Goal: Information Seeking & Learning: Find specific fact

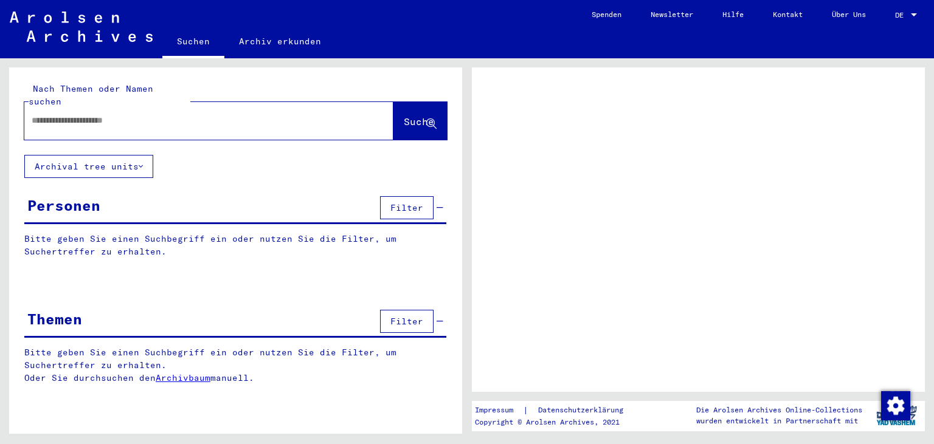
type input "*********"
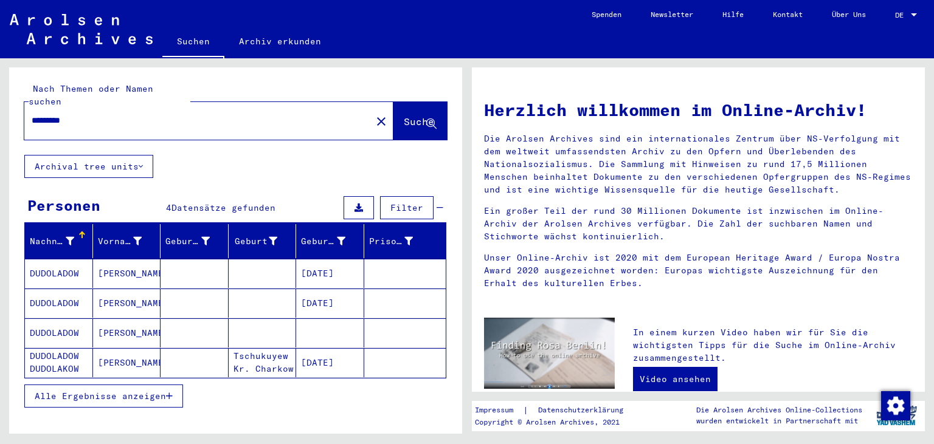
click at [275, 332] on mat-cell at bounding box center [263, 332] width 68 height 29
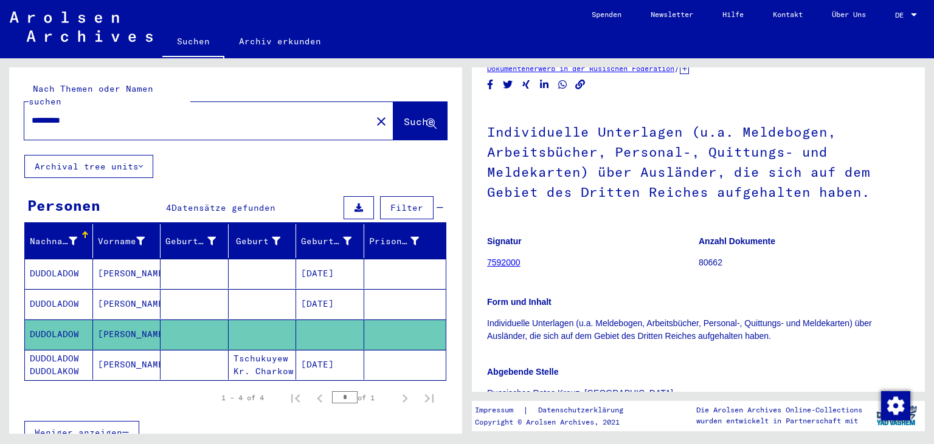
scroll to position [235, 0]
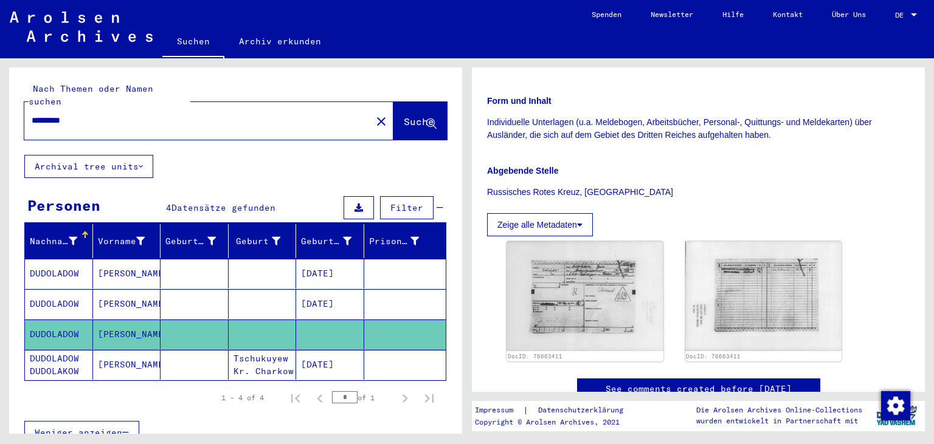
click at [253, 350] on mat-cell "Tschukuyew Kr. Charkow" at bounding box center [263, 365] width 68 height 30
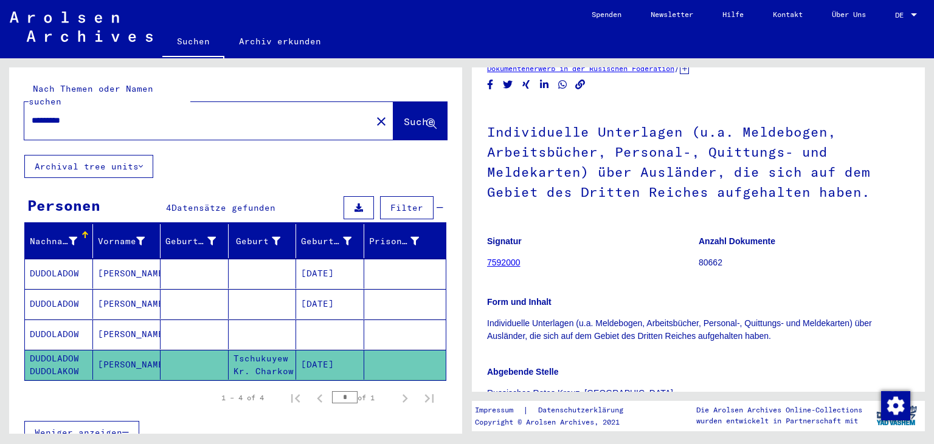
scroll to position [369, 0]
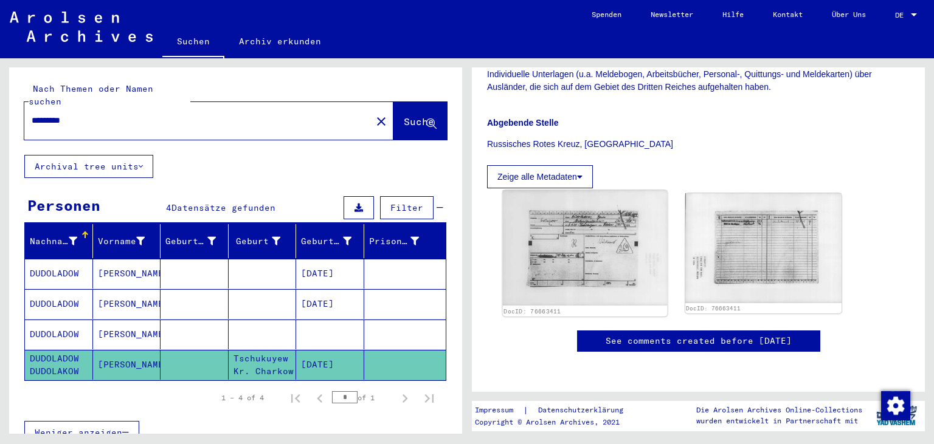
click at [589, 208] on img at bounding box center [585, 247] width 164 height 115
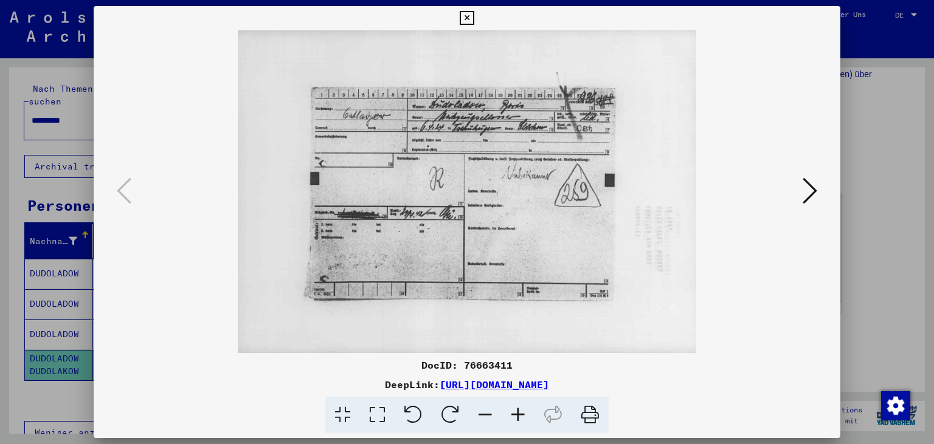
click at [477, 10] on button at bounding box center [466, 18] width 21 height 24
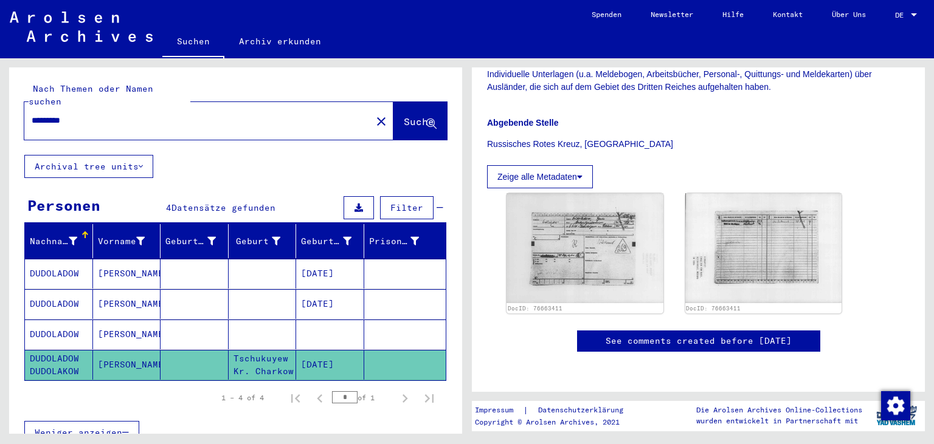
click at [309, 320] on mat-cell at bounding box center [330, 335] width 68 height 30
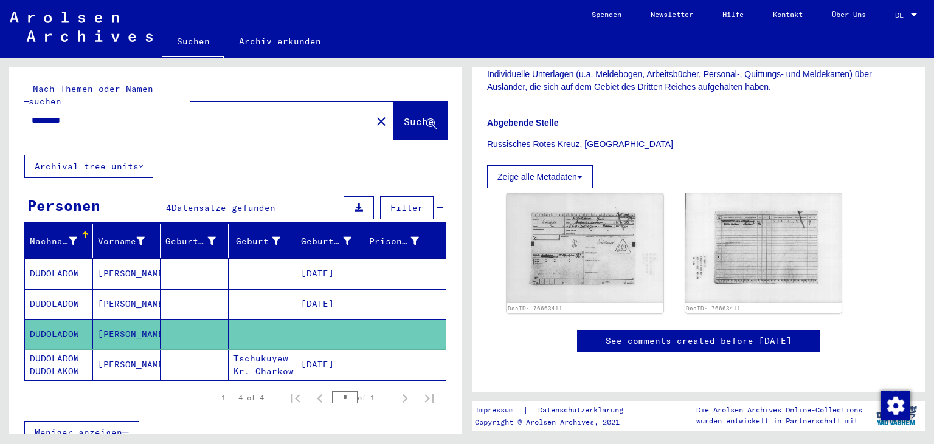
scroll to position [134, 0]
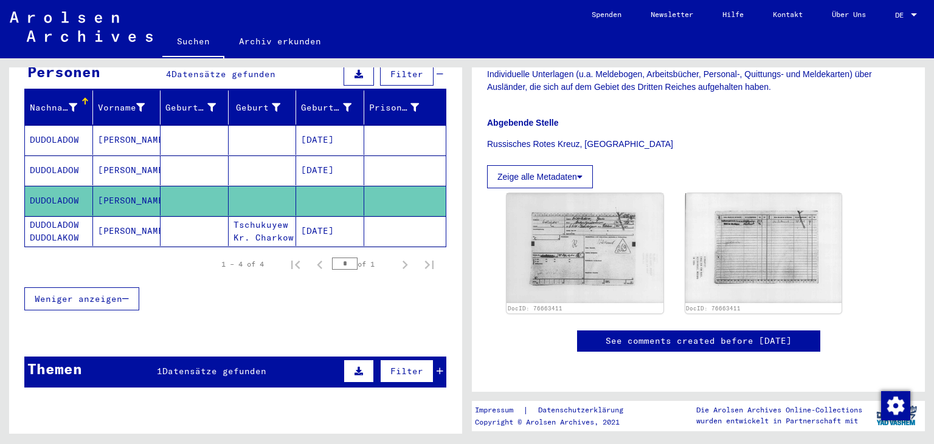
click at [286, 357] on div "Themen 1 Datensätze gefunden Filter" at bounding box center [235, 372] width 422 height 31
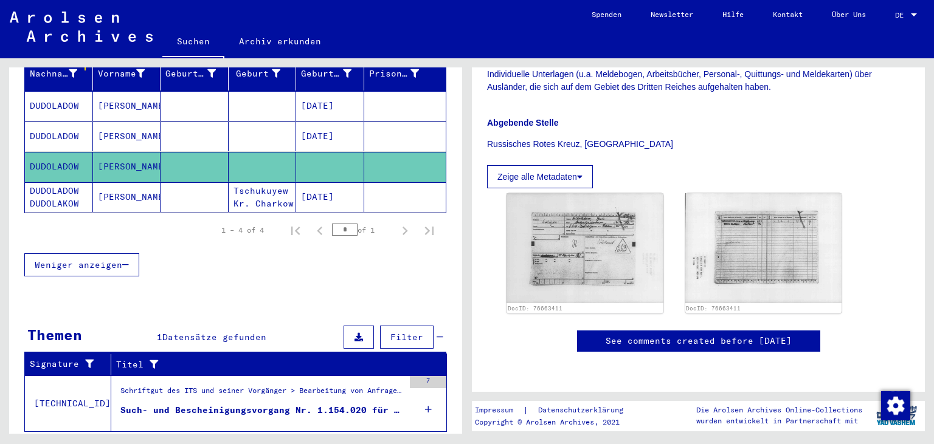
scroll to position [185, 0]
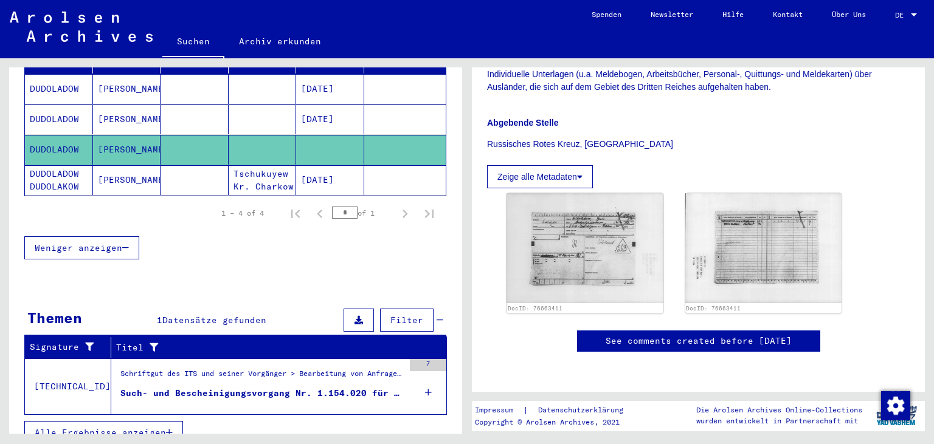
click at [286, 368] on div "Schriftgut des ITS und seiner Vorgänger > Bearbeitung von Anfragen > Fallbezoge…" at bounding box center [261, 376] width 283 height 17
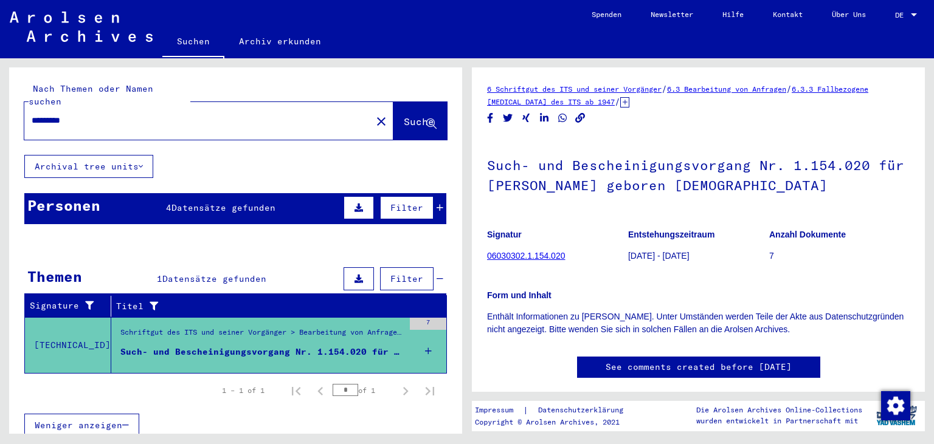
click at [662, 261] on p "[DATE] - [DATE]" at bounding box center [698, 256] width 140 height 13
click at [629, 101] on icon at bounding box center [624, 102] width 9 height 10
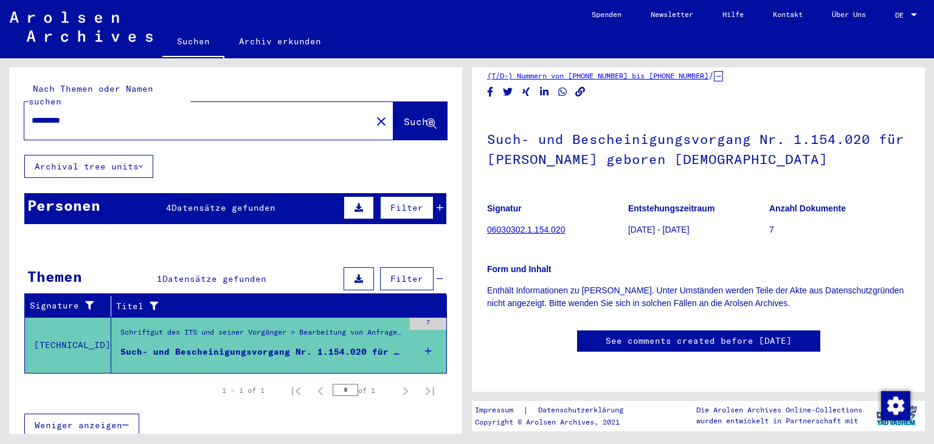
scroll to position [134, 0]
click at [242, 202] on span "Datensätze gefunden" at bounding box center [223, 207] width 104 height 11
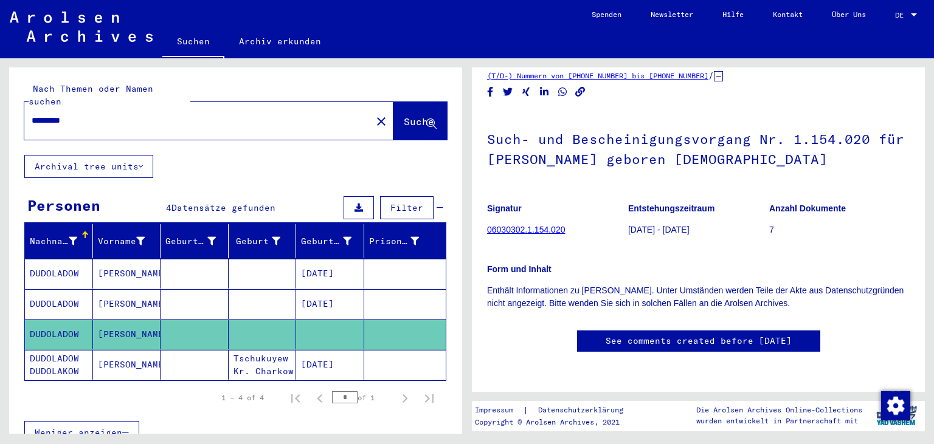
click at [211, 353] on mat-cell at bounding box center [194, 365] width 68 height 30
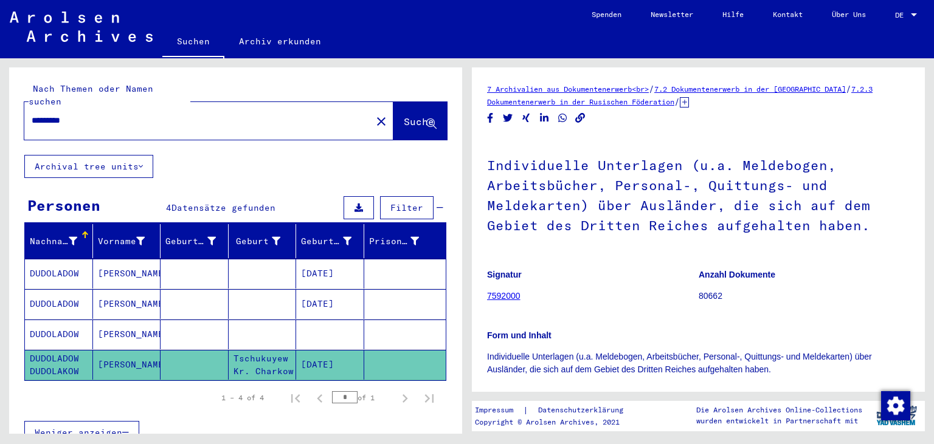
click at [689, 101] on icon at bounding box center [683, 102] width 9 height 10
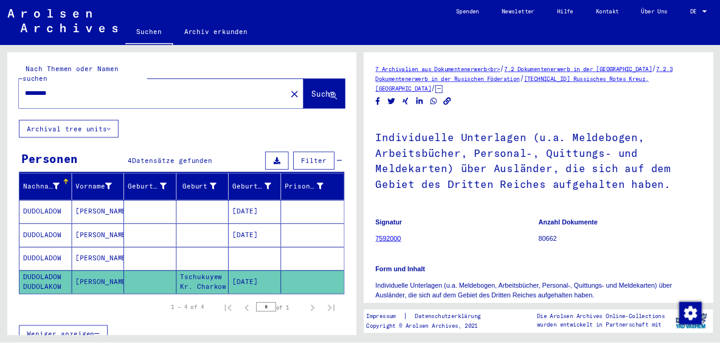
scroll to position [268, 0]
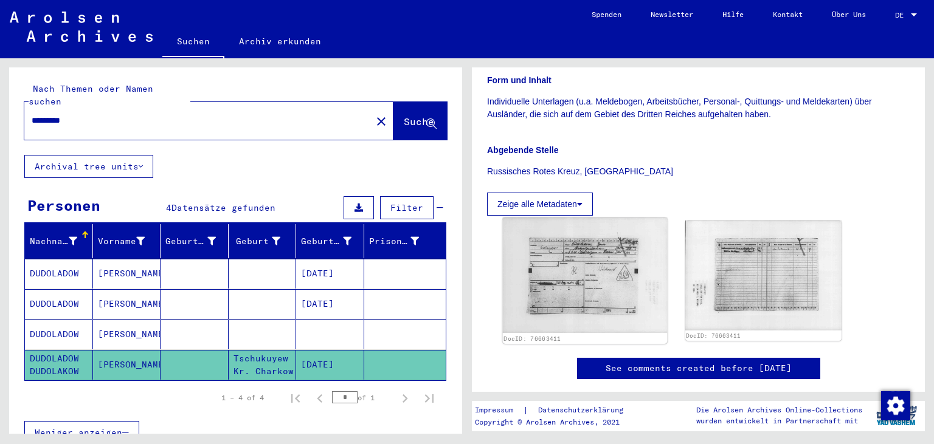
click at [590, 271] on img at bounding box center [585, 275] width 164 height 115
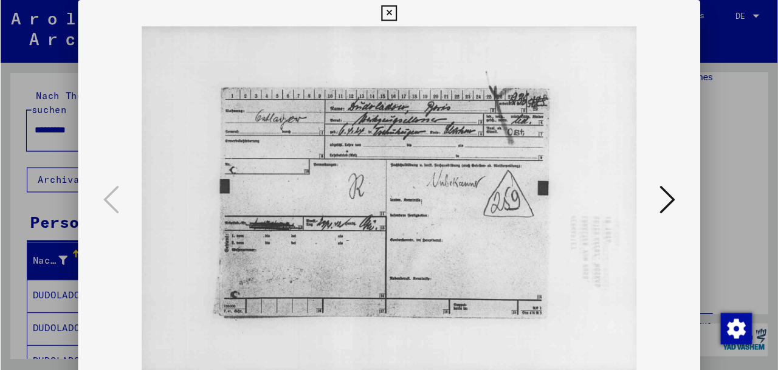
scroll to position [315, 0]
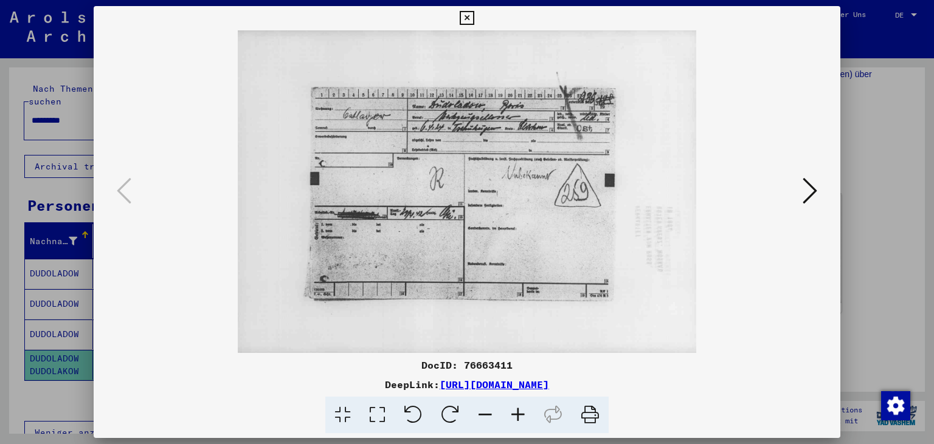
click at [910, 205] on div at bounding box center [467, 222] width 934 height 444
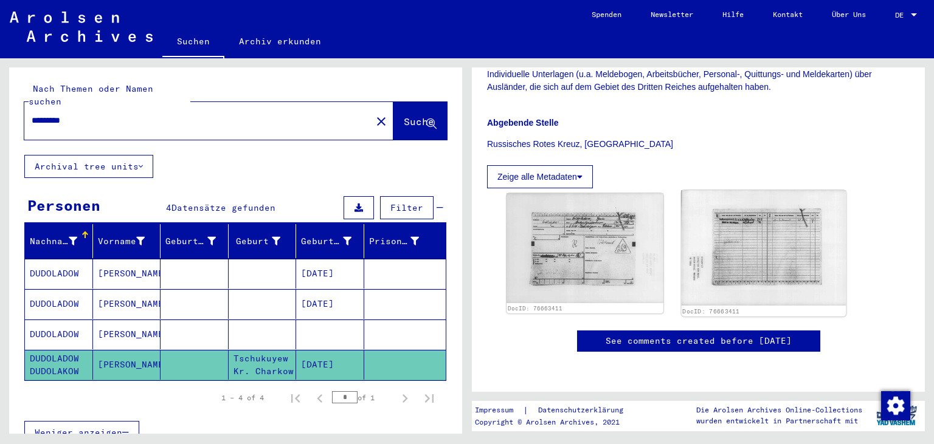
click at [733, 221] on img at bounding box center [763, 247] width 164 height 115
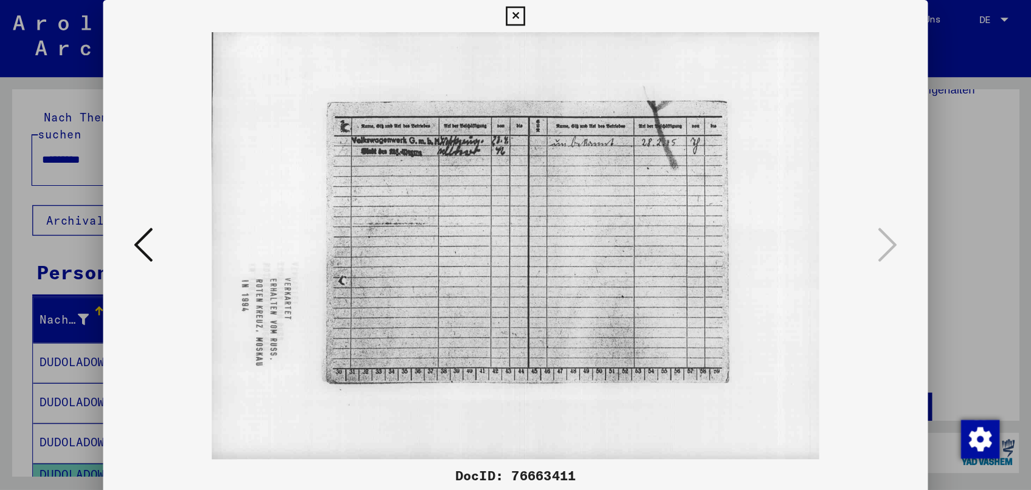
scroll to position [302, 0]
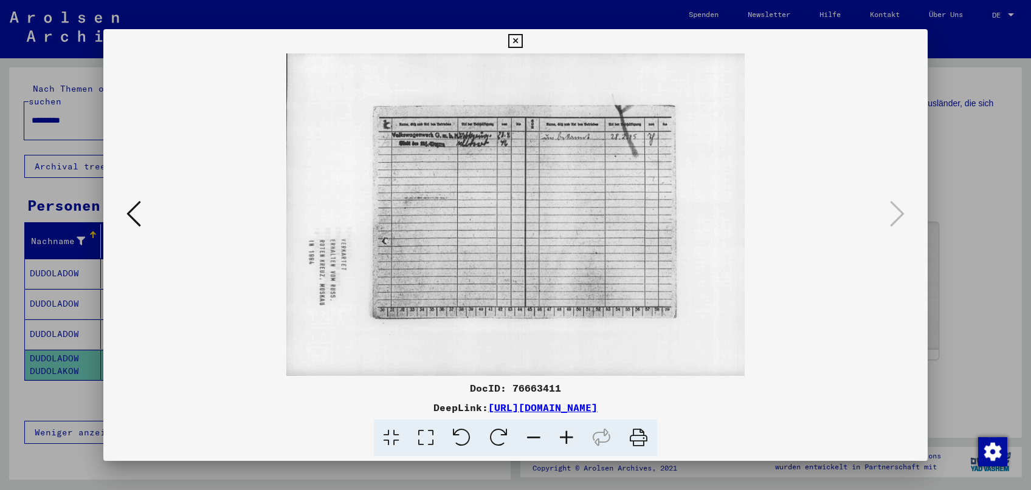
click at [933, 199] on div at bounding box center [515, 245] width 1031 height 490
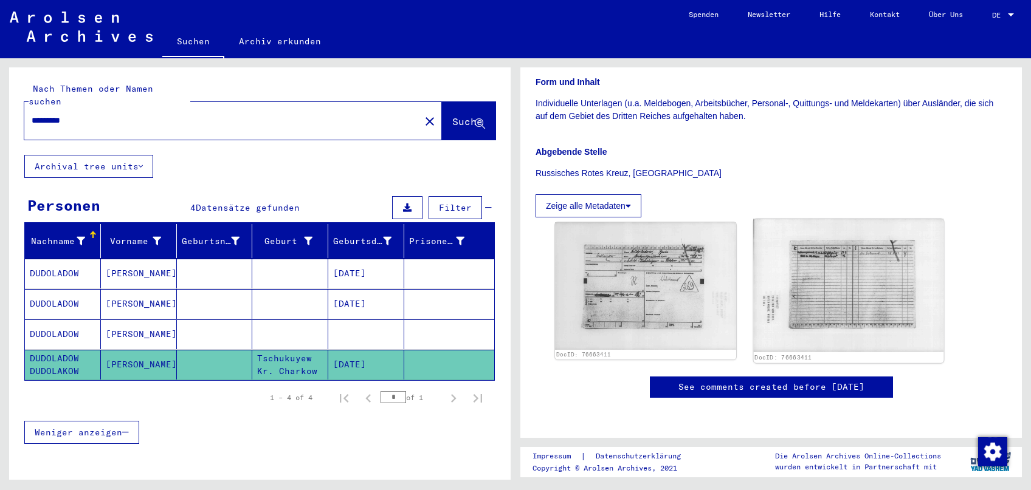
scroll to position [0, 0]
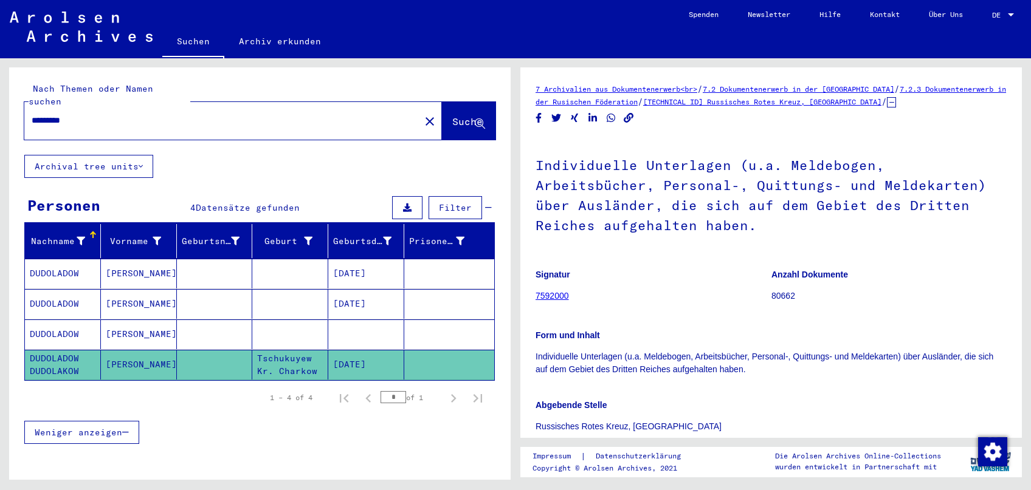
click at [318, 320] on mat-cell at bounding box center [290, 335] width 76 height 30
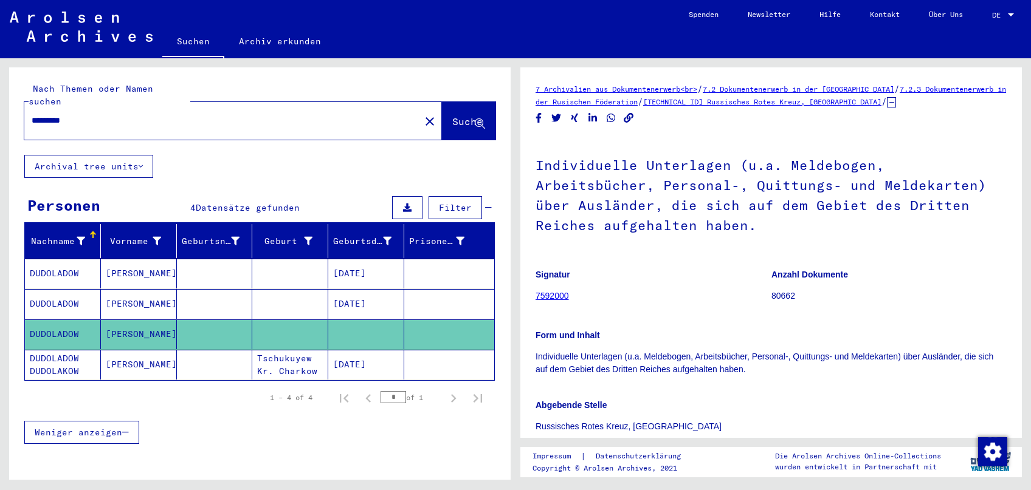
click at [408, 320] on mat-cell at bounding box center [449, 335] width 90 height 30
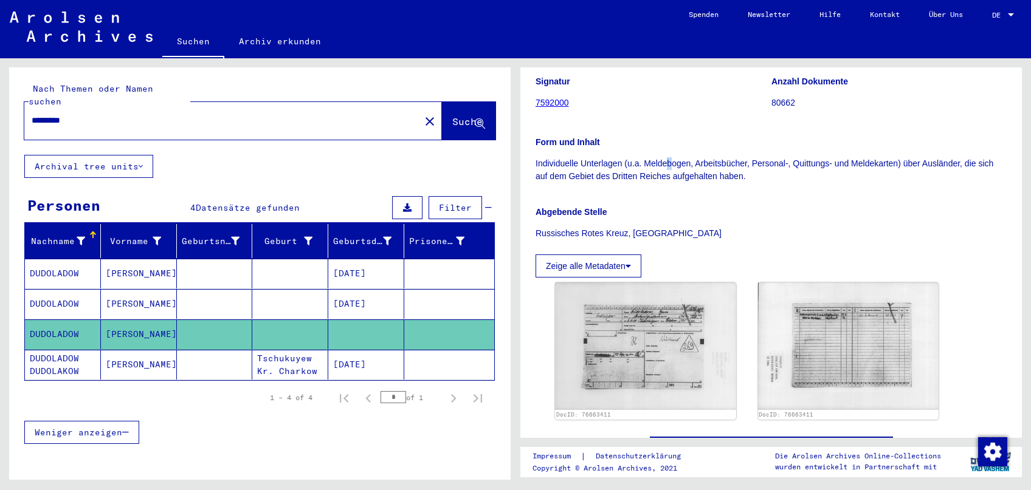
click at [670, 168] on p "Individuelle Unterlagen (u.a. Meldebogen, Arbeitsbücher, Personal-, Quittungs- …" at bounding box center [770, 170] width 471 height 26
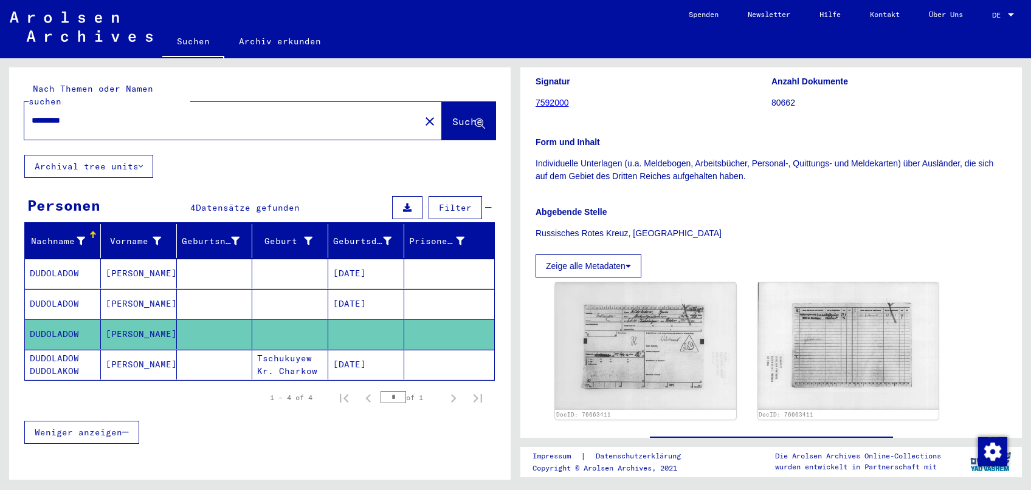
click at [172, 293] on mat-cell "[PERSON_NAME]" at bounding box center [139, 304] width 76 height 30
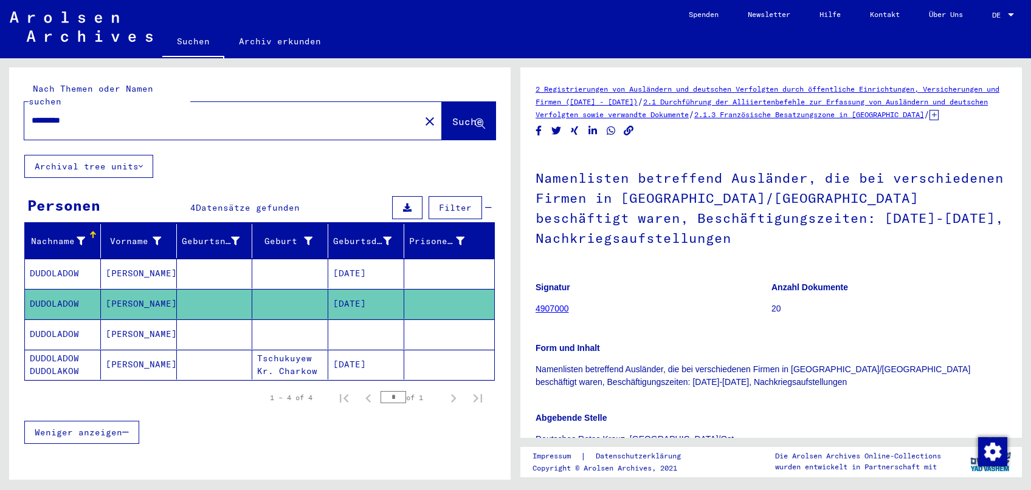
click at [216, 263] on mat-cell at bounding box center [215, 274] width 76 height 30
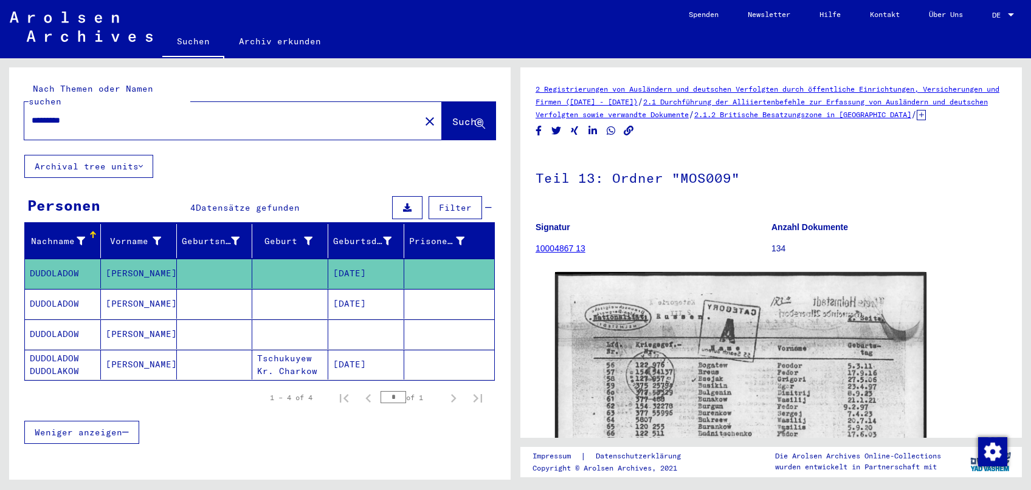
click at [222, 320] on mat-cell at bounding box center [215, 335] width 76 height 30
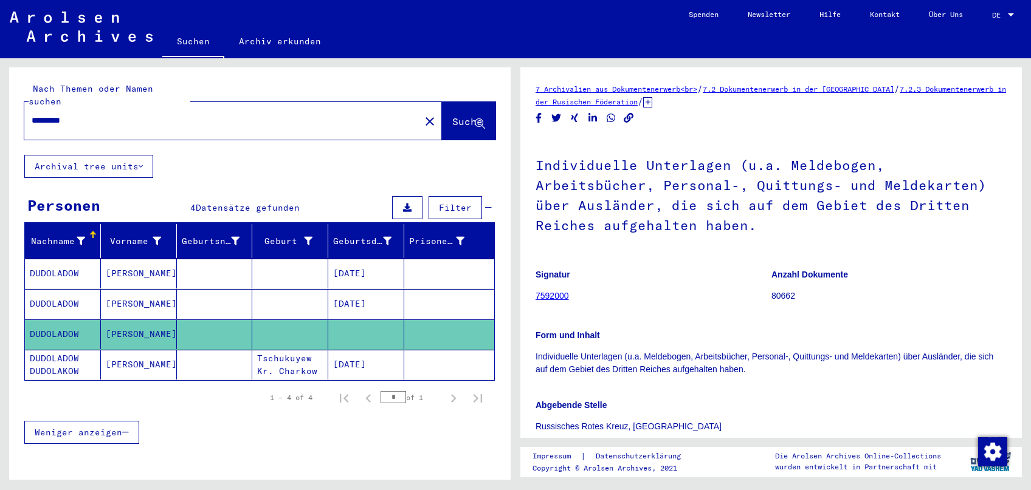
click at [200, 355] on mat-cell at bounding box center [215, 365] width 76 height 30
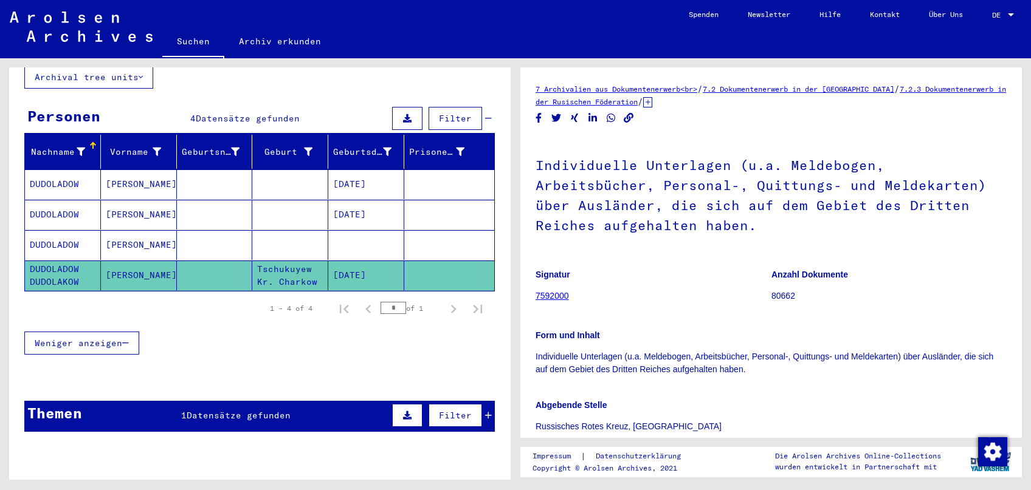
scroll to position [164, 0]
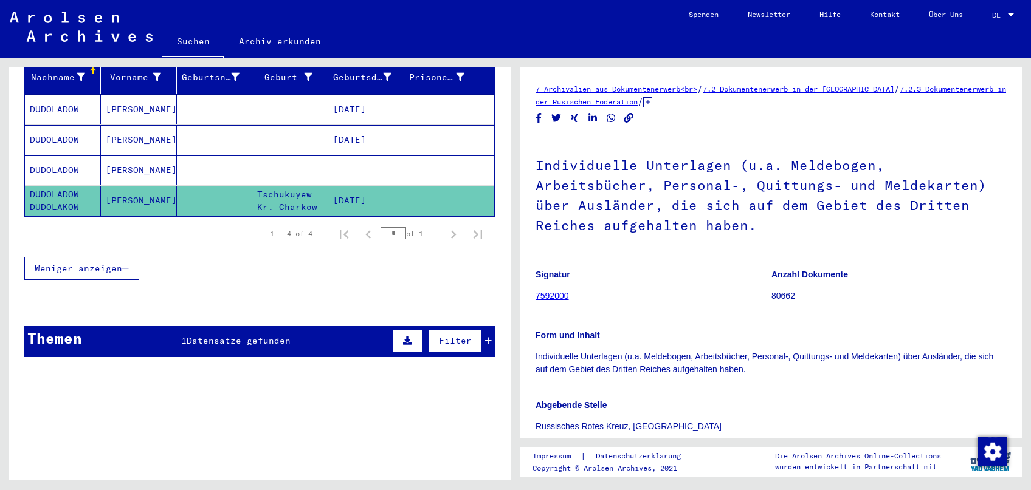
click at [224, 333] on div "Themen 1 Datensätze gefunden Filter" at bounding box center [259, 341] width 470 height 31
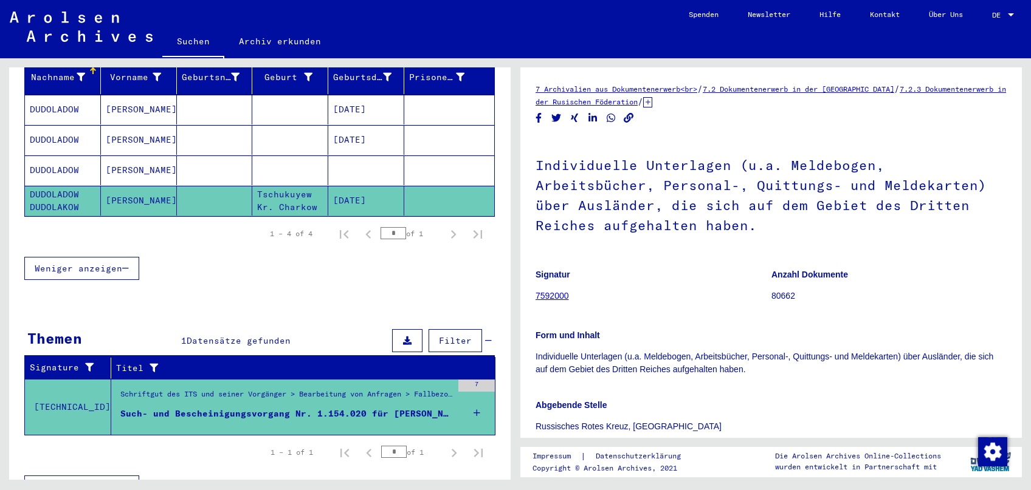
scroll to position [0, 0]
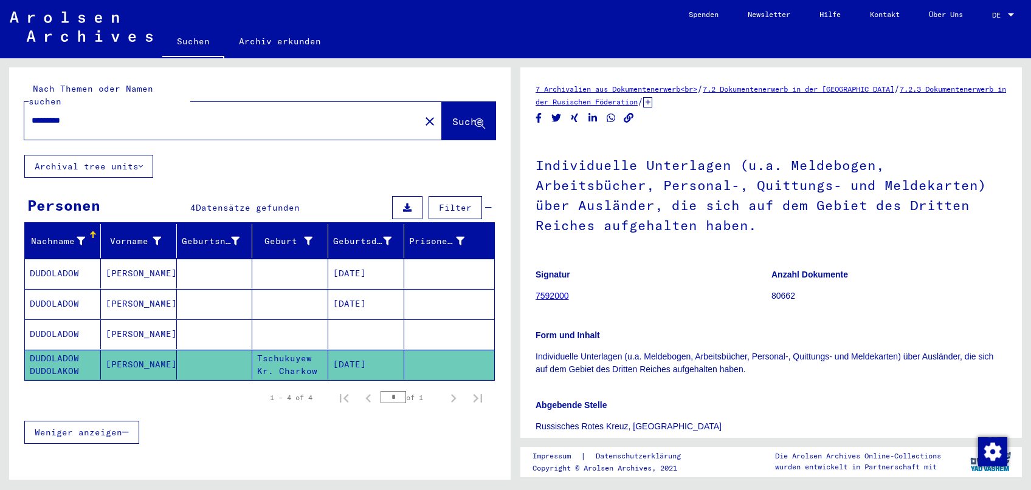
click at [213, 114] on input "*********" at bounding box center [222, 120] width 381 height 13
type input "********"
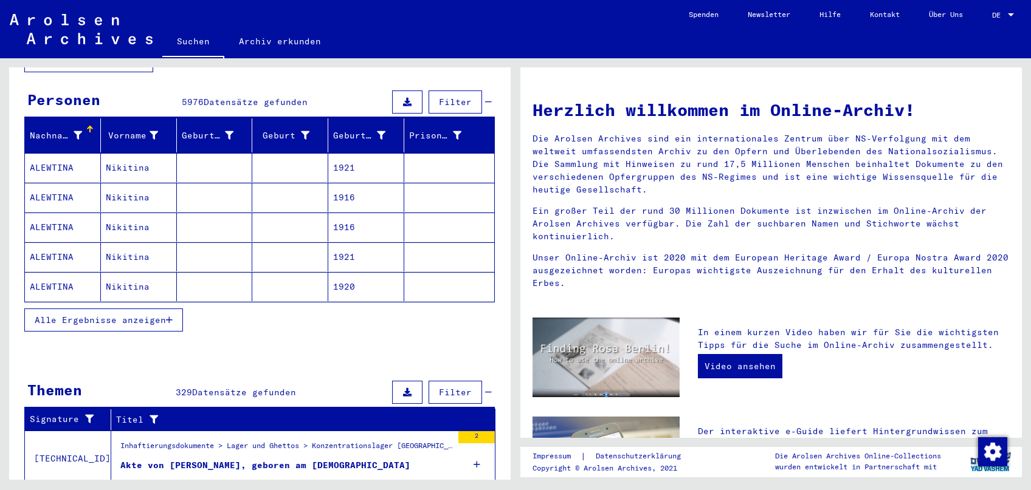
scroll to position [193, 0]
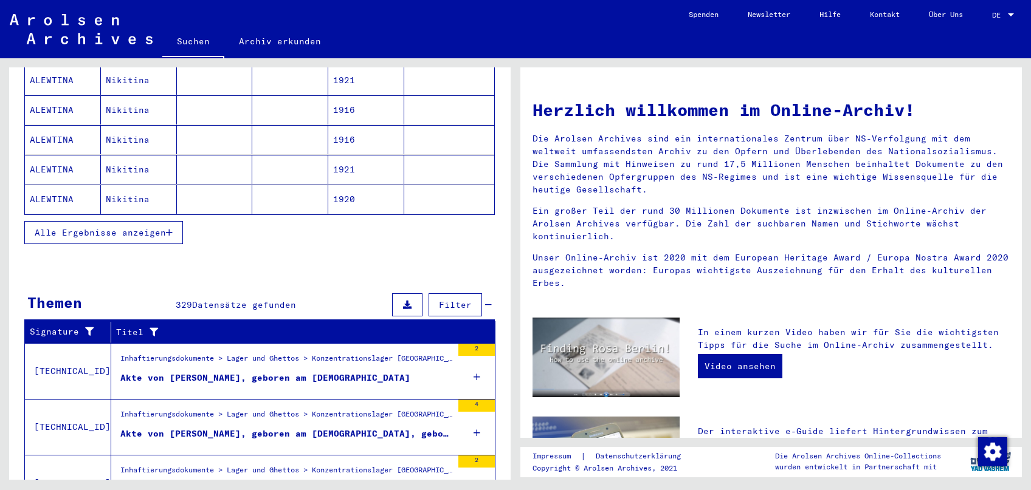
click at [320, 372] on div "Akte von [PERSON_NAME], geboren am [DEMOGRAPHIC_DATA]" at bounding box center [265, 378] width 290 height 13
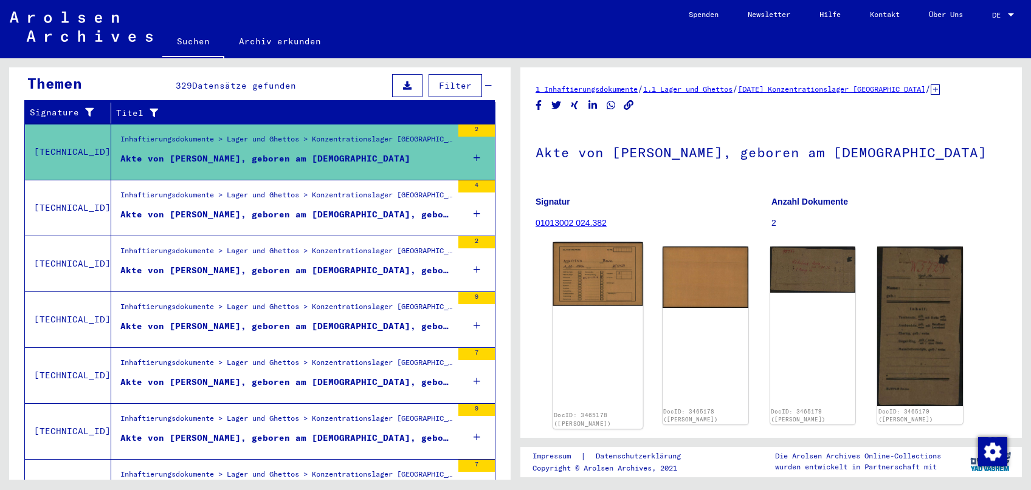
click at [613, 263] on img at bounding box center [597, 275] width 90 height 64
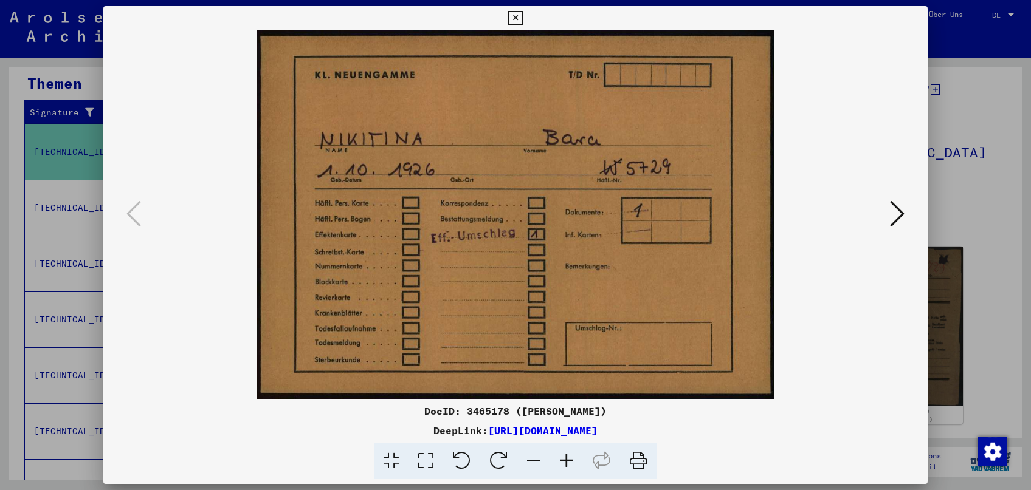
click at [900, 210] on icon at bounding box center [897, 213] width 15 height 29
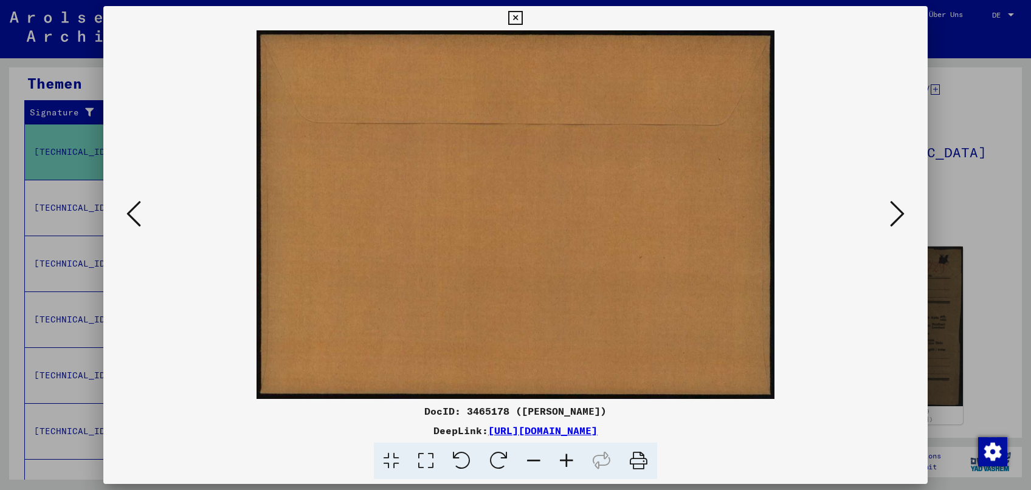
click at [899, 210] on icon at bounding box center [897, 213] width 15 height 29
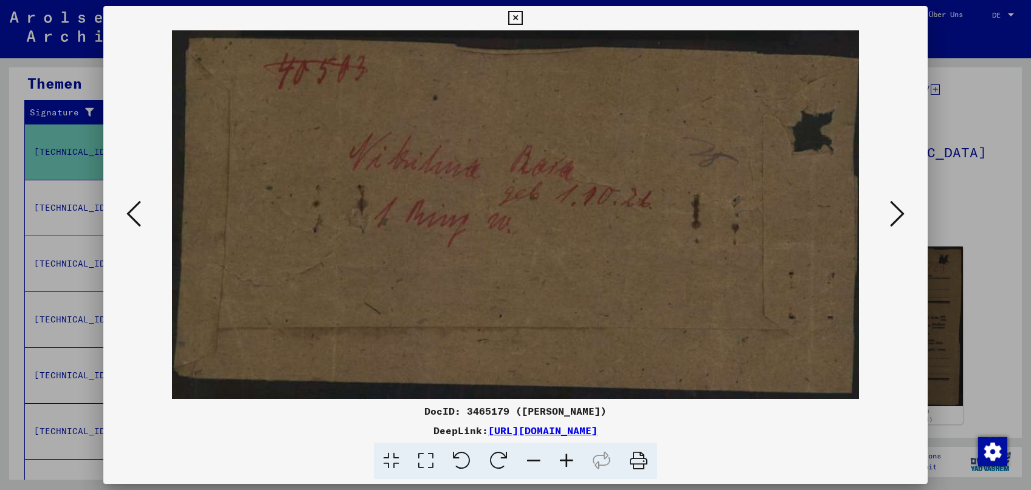
click at [899, 210] on icon at bounding box center [897, 213] width 15 height 29
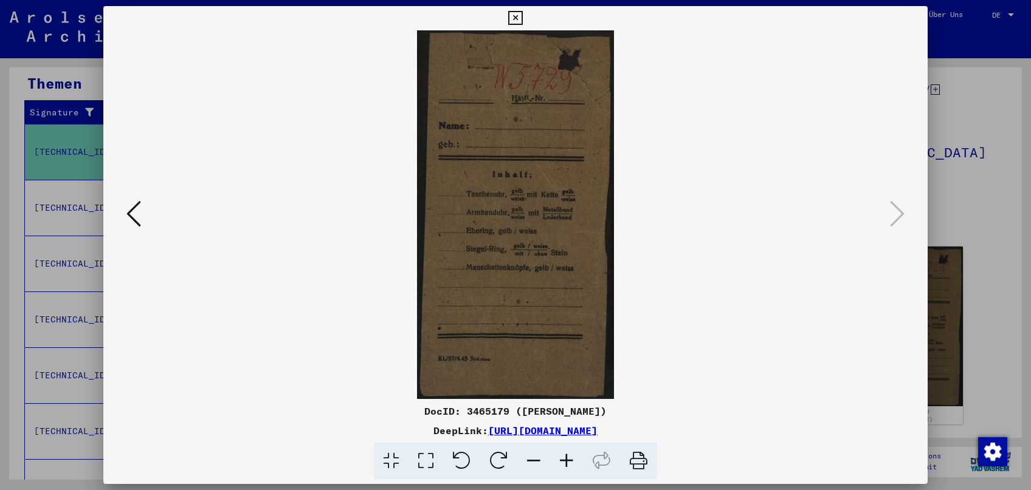
click at [933, 212] on div at bounding box center [515, 245] width 1031 height 490
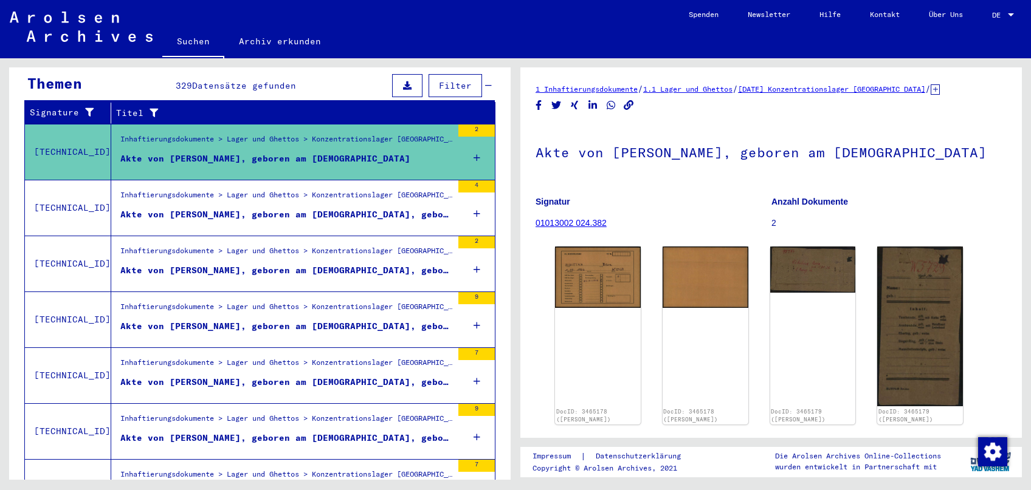
click at [339, 212] on figure "Akte von [PERSON_NAME], geboren am [DEMOGRAPHIC_DATA], geboren in [GEOGRAPHIC_D…" at bounding box center [286, 217] width 332 height 18
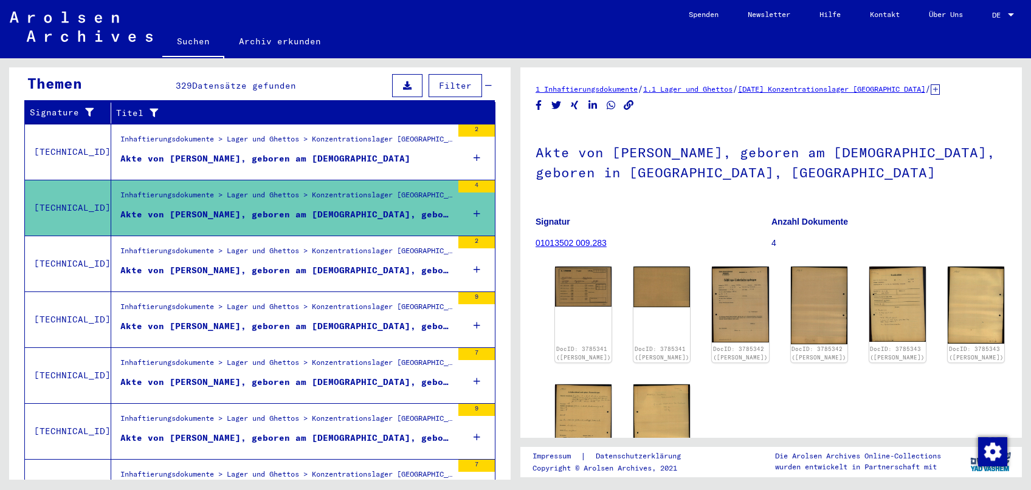
click at [339, 226] on div "Alle Ergebnisse anzeigen" at bounding box center [259, 235] width 470 height 35
click at [338, 247] on div "Inhaftierungsdokumente > Lager und Ghettos > Konzentrationslager [GEOGRAPHIC_DA…" at bounding box center [286, 254] width 332 height 17
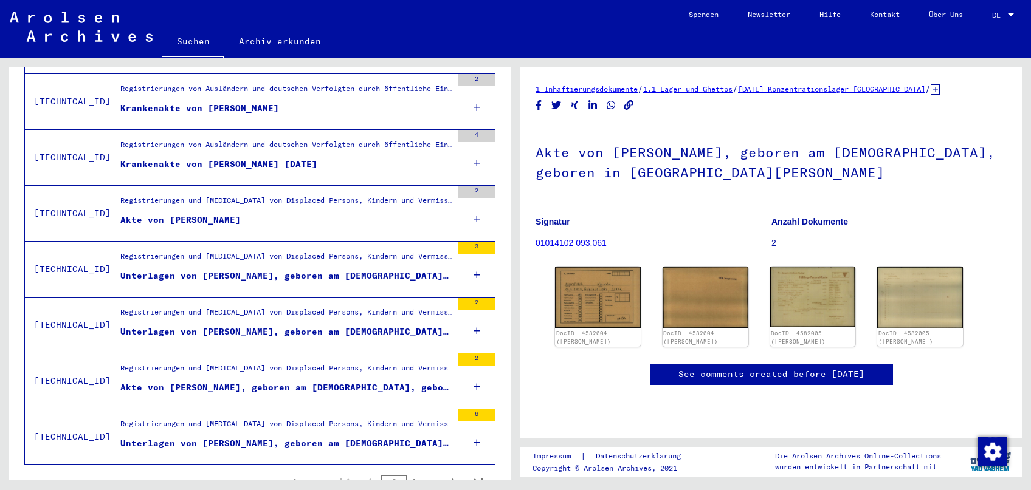
scroll to position [1288, 0]
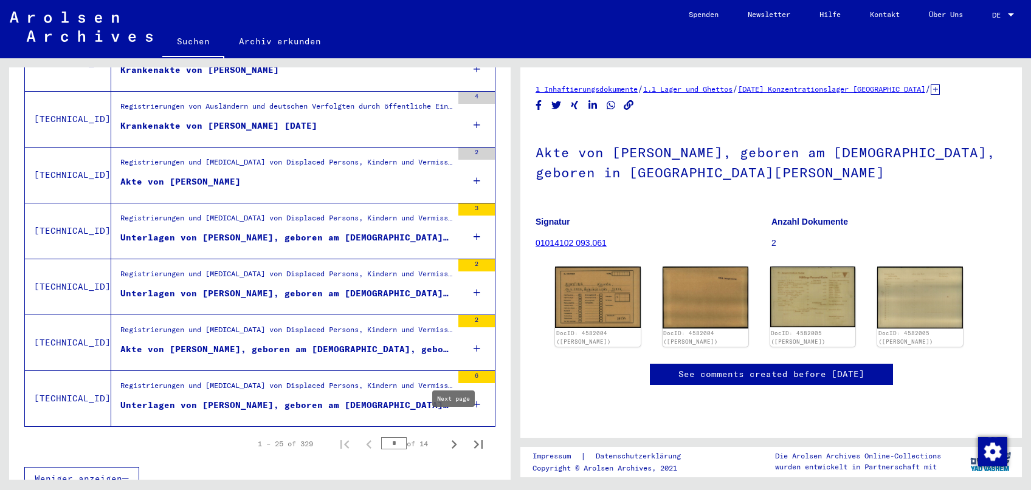
click at [453, 436] on icon "Next page" at bounding box center [454, 444] width 17 height 17
type input "*"
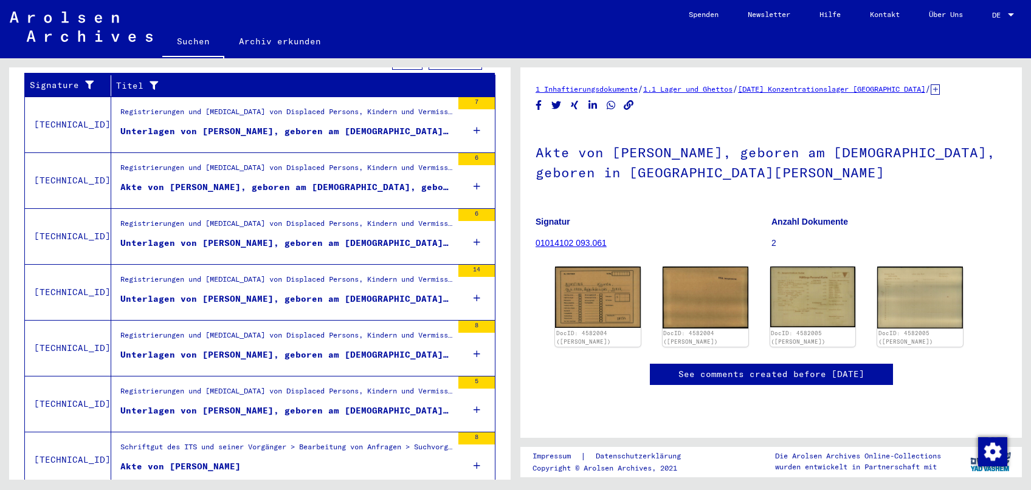
scroll to position [193, 0]
